Goal: Task Accomplishment & Management: Use online tool/utility

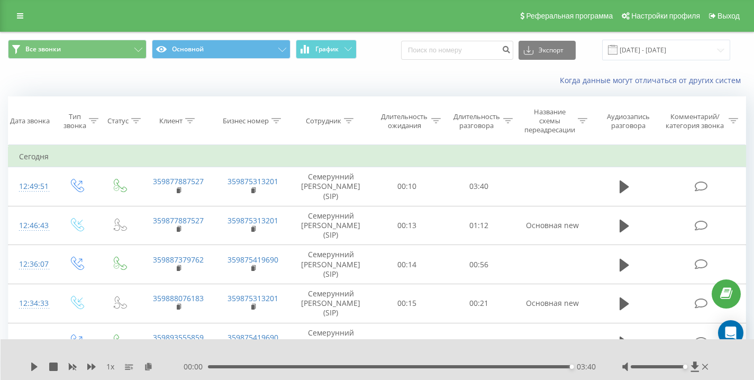
click at [61, 82] on div "Когда данные могут отличаться от других систем" at bounding box center [377, 80] width 753 height 25
click at [371, 85] on div "Когда данные могут отличаться от других систем" at bounding box center [518, 80] width 471 height 11
click at [395, 58] on div "Все звонки Основной График Экспорт .csv .xls .xlsx [DATE] - [DATE]" at bounding box center [377, 50] width 739 height 21
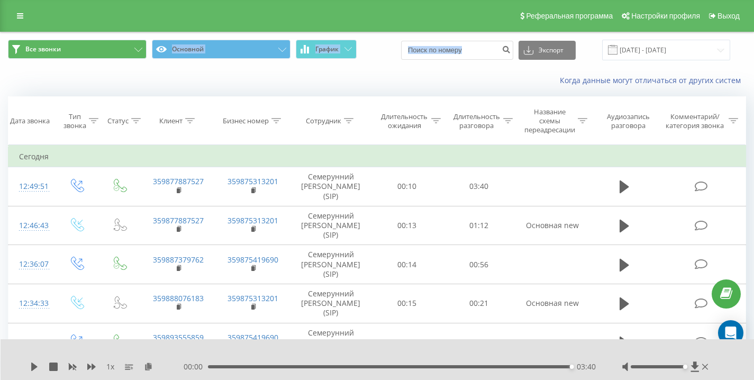
drag, startPoint x: 395, startPoint y: 58, endPoint x: 54, endPoint y: 58, distance: 341.5
click at [55, 47] on div "Все звонки Основной График Экспорт .csv .xls .xlsx [DATE] - [DATE]" at bounding box center [377, 50] width 739 height 21
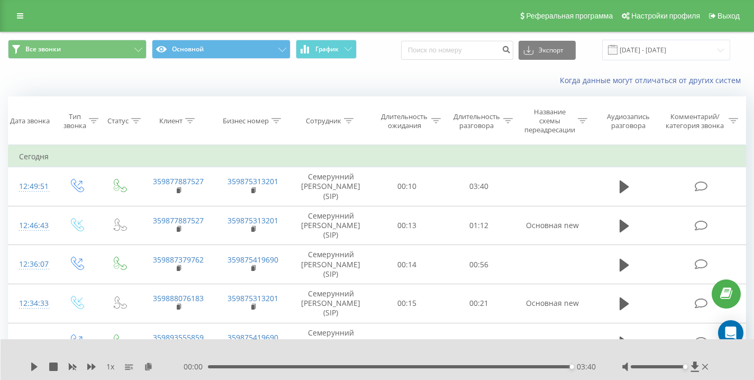
click at [57, 74] on div "Когда данные могут отличаться от других систем" at bounding box center [377, 80] width 753 height 25
click at [78, 76] on div "Когда данные могут отличаться от других систем" at bounding box center [377, 80] width 753 height 25
click at [87, 79] on div "Когда данные могут отличаться от других систем" at bounding box center [377, 80] width 753 height 25
click at [385, 55] on div "Все звонки Основной График Экспорт .csv .xls .xlsx [DATE] - [DATE]" at bounding box center [377, 50] width 739 height 21
click at [75, 80] on div "Когда данные могут отличаться от других систем" at bounding box center [377, 80] width 753 height 25
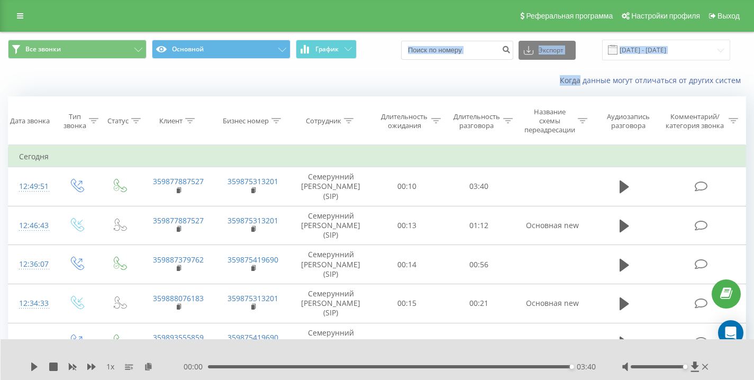
drag, startPoint x: 75, startPoint y: 80, endPoint x: 413, endPoint y: 40, distance: 340.7
click at [401, 37] on div "Все звонки Основной График Экспорт .csv .xls .xlsx [DATE] - [DATE] Когда данные…" at bounding box center [377, 62] width 753 height 61
click at [392, 47] on div "Все звонки Основной График Экспорт .csv .xls .xlsx [DATE] - [DATE]" at bounding box center [377, 50] width 739 height 21
click at [371, 66] on div "Все звонки Основной График Экспорт .csv .xls .xlsx [DATE] - [DATE]" at bounding box center [377, 49] width 753 height 35
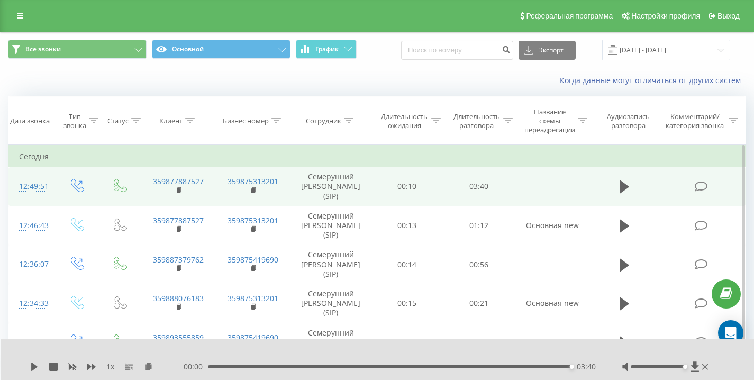
drag, startPoint x: 385, startPoint y: 84, endPoint x: 460, endPoint y: 167, distance: 112.1
click at [386, 84] on div "Когда данные могут отличаться от других систем" at bounding box center [518, 80] width 471 height 11
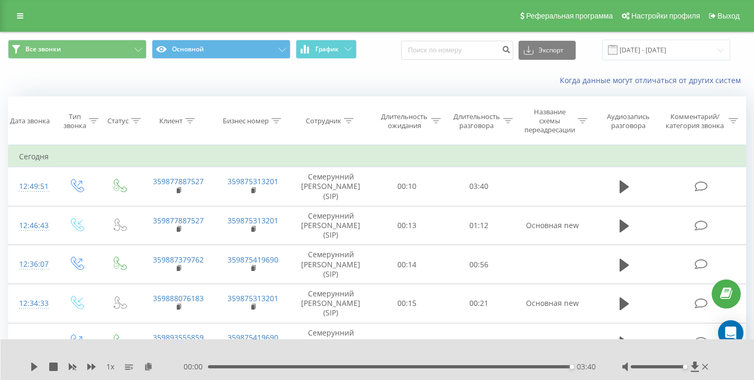
click at [98, 83] on div "Когда данные могут отличаться от других систем" at bounding box center [377, 80] width 753 height 25
